Goal: Information Seeking & Learning: Learn about a topic

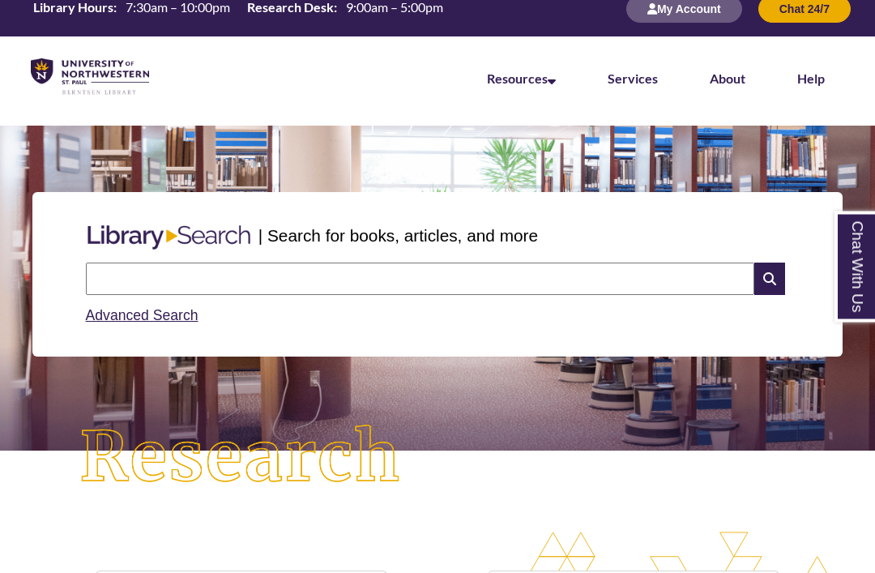
click at [647, 272] on input "text" at bounding box center [420, 279] width 669 height 32
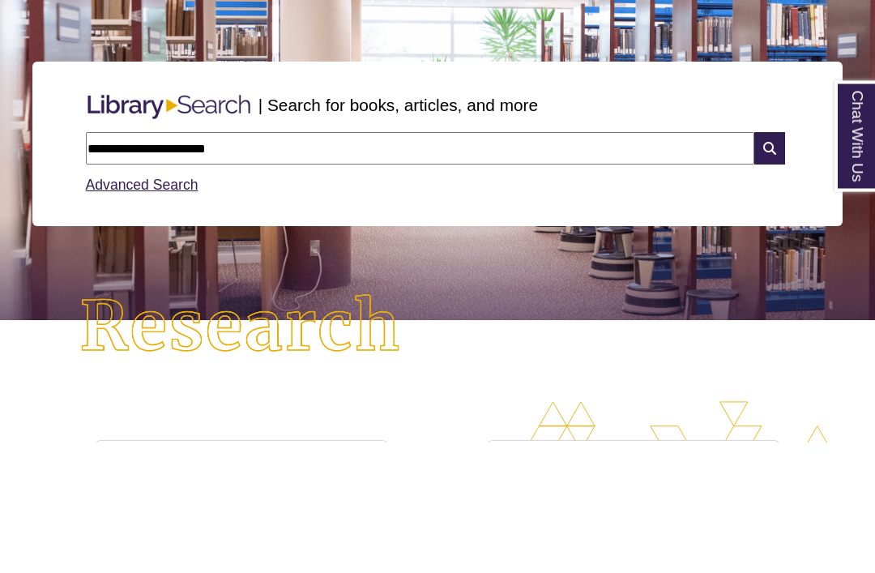
type input "**********"
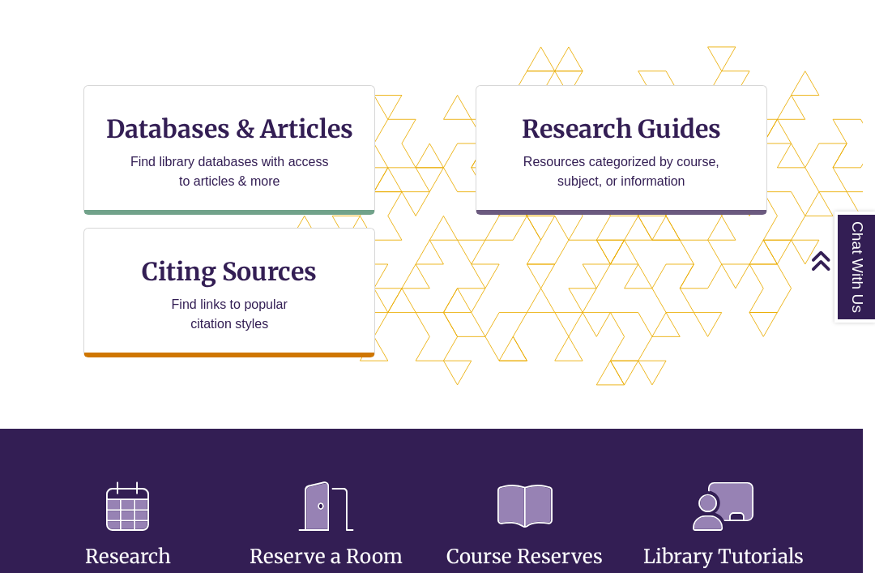
scroll to position [506, 12]
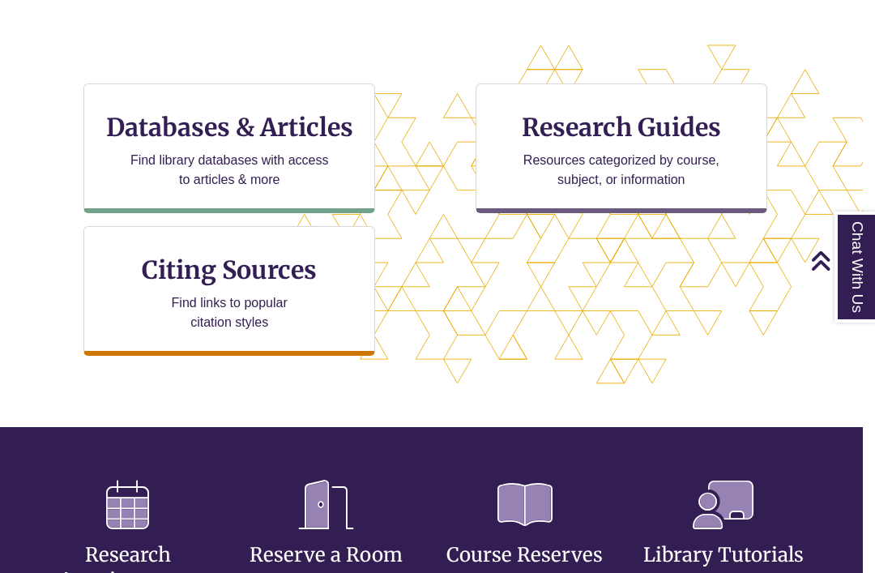
click at [156, 307] on p "Find links to popular citation styles" at bounding box center [230, 312] width 158 height 39
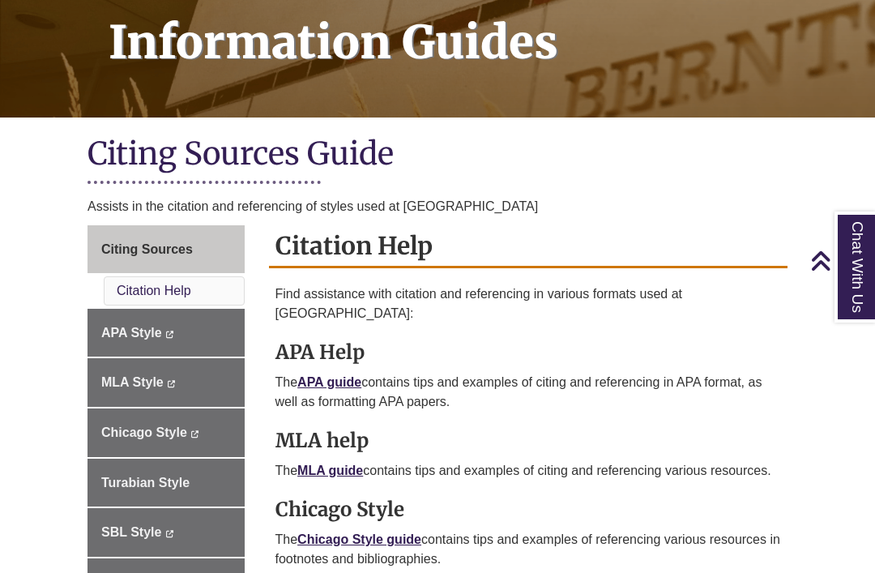
scroll to position [309, 0]
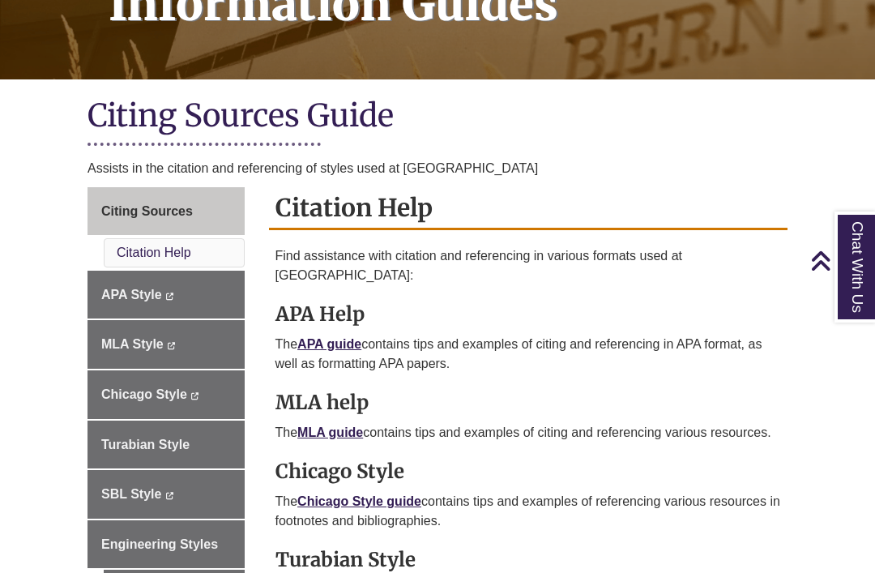
click at [134, 387] on span "Chicago Style" at bounding box center [144, 394] width 86 height 14
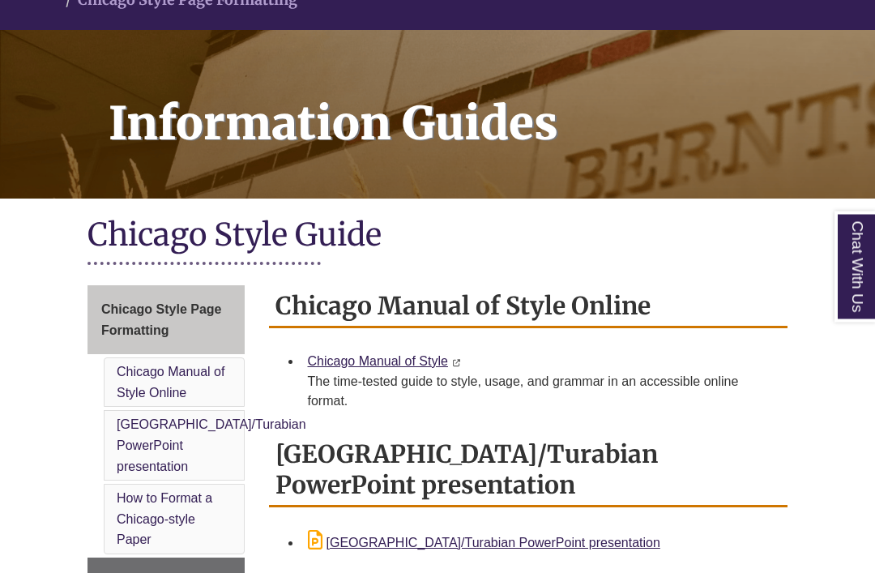
scroll to position [190, 0]
click at [379, 361] on link "Chicago Manual of Style" at bounding box center [378, 361] width 140 height 14
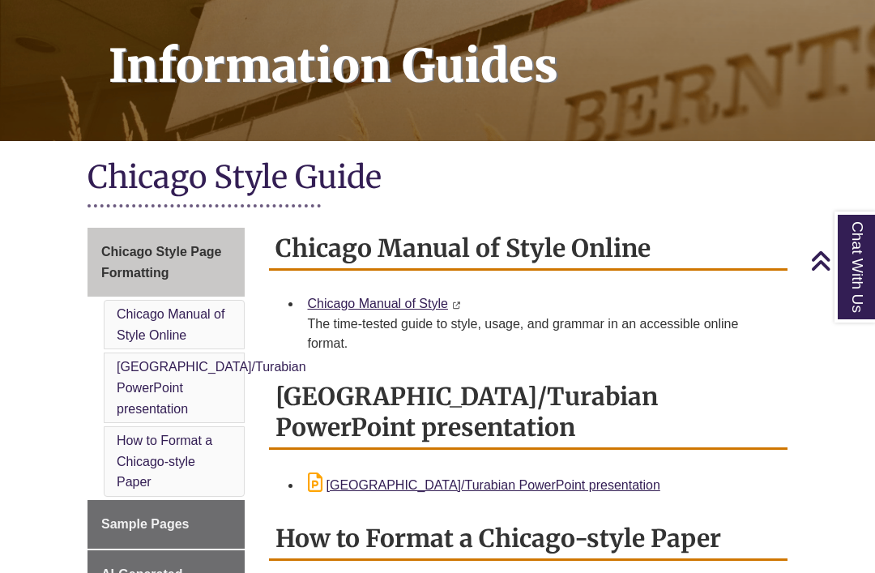
scroll to position [272, 0]
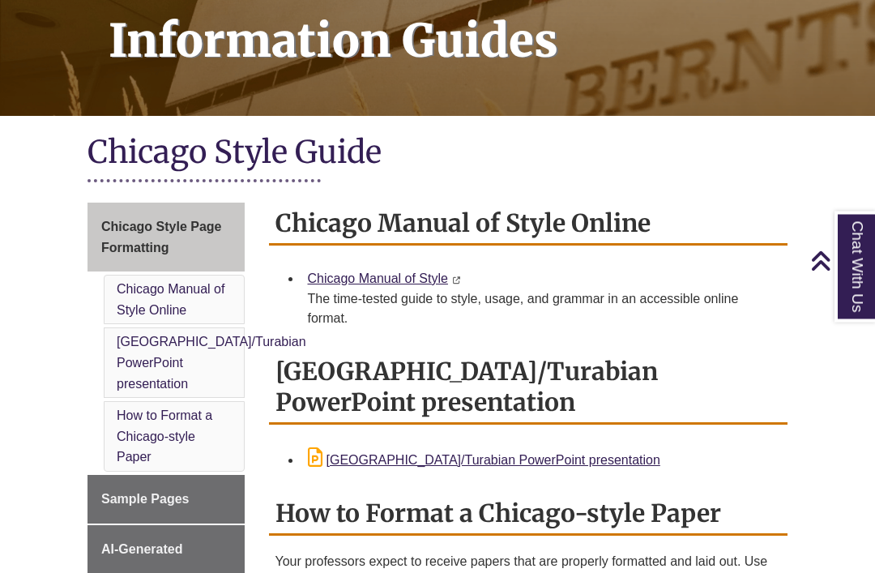
click at [203, 306] on li "Chicago Manual of Style Online" at bounding box center [174, 300] width 141 height 49
click at [186, 313] on link "Chicago Manual of Style Online" at bounding box center [171, 300] width 108 height 35
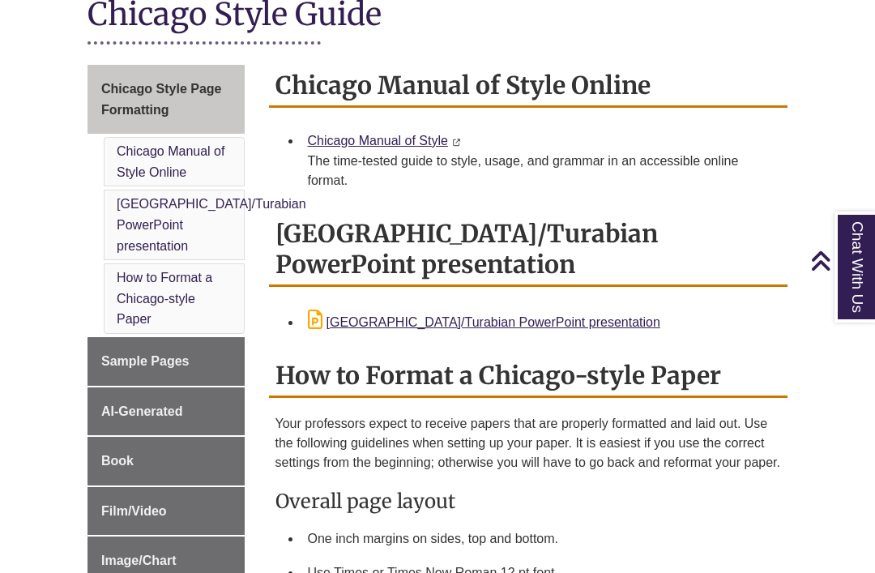
scroll to position [392, 0]
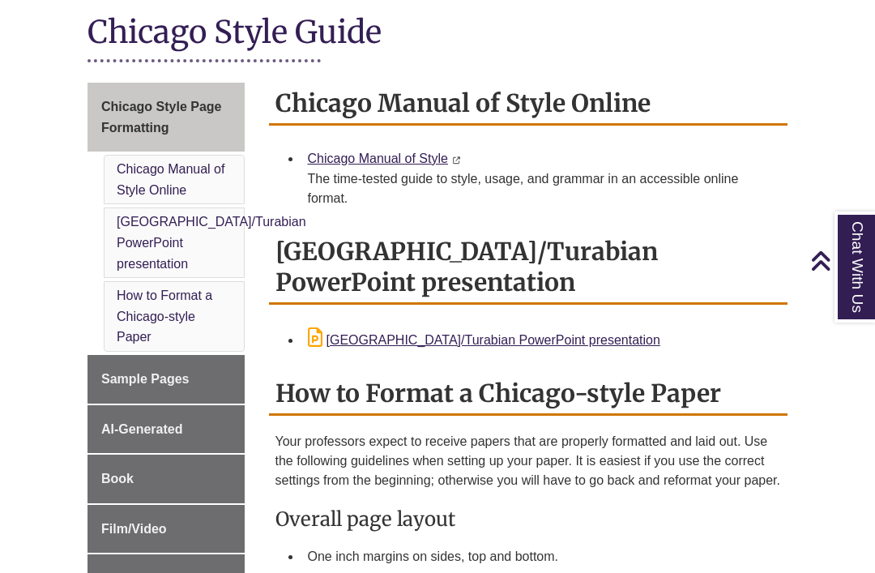
click at [427, 161] on link "Chicago Manual of Style" at bounding box center [378, 159] width 140 height 14
